Goal: Transaction & Acquisition: Purchase product/service

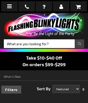
scroll to position [2360, 0]
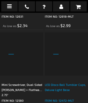
click at [66, 93] on div "LED Disco Ball Tumbler Cups, Deluxe Light Base" at bounding box center [66, 89] width 43 height 15
